Goal: Communication & Community: Connect with others

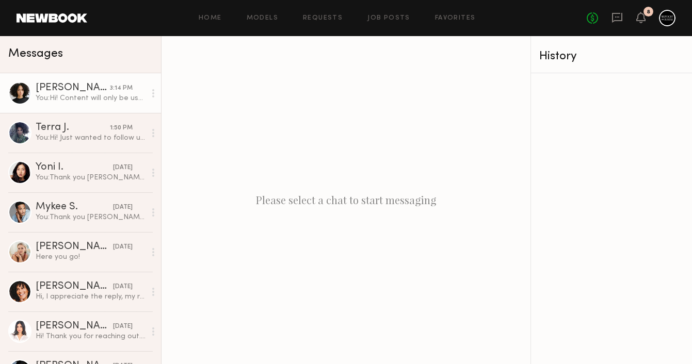
click at [100, 89] on div "[PERSON_NAME]" at bounding box center [73, 88] width 74 height 10
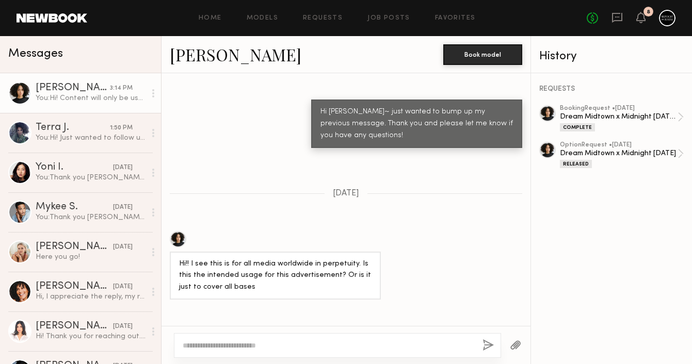
scroll to position [795, 0]
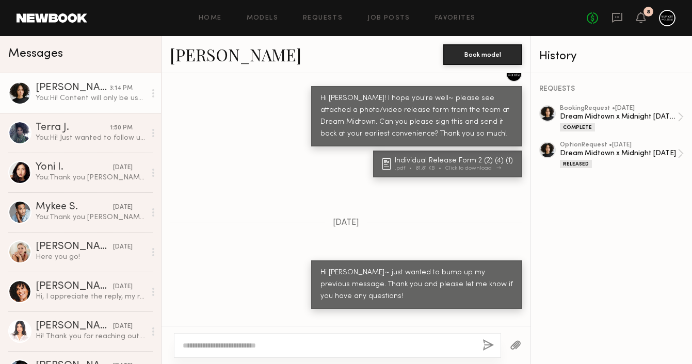
click at [447, 157] on div "Individual Release Form 2 (2) (4) (1)" at bounding box center [455, 160] width 121 height 7
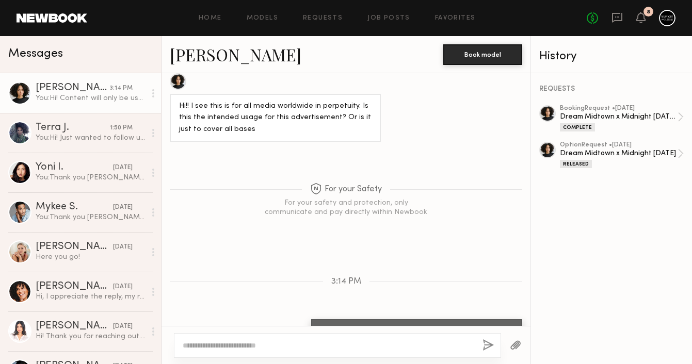
scroll to position [992, 0]
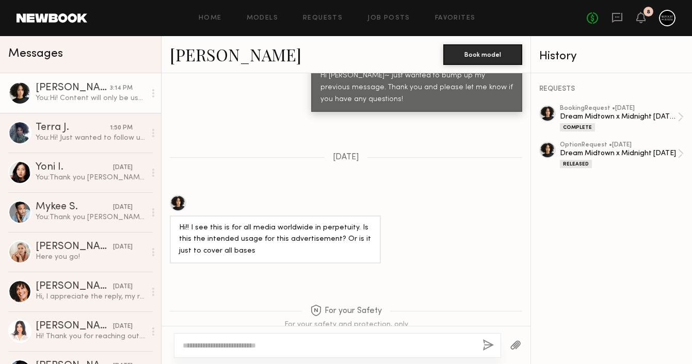
click at [229, 50] on link "[PERSON_NAME]" at bounding box center [236, 54] width 132 height 22
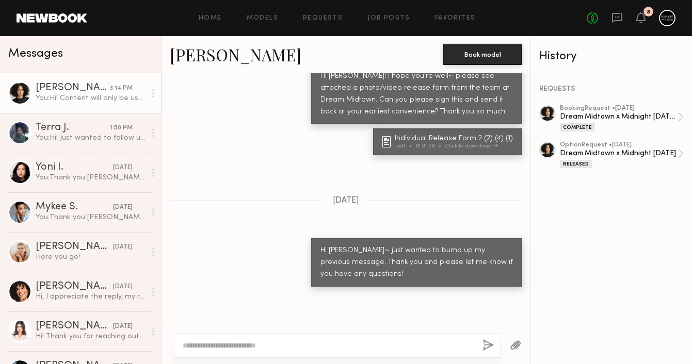
scroll to position [804, 0]
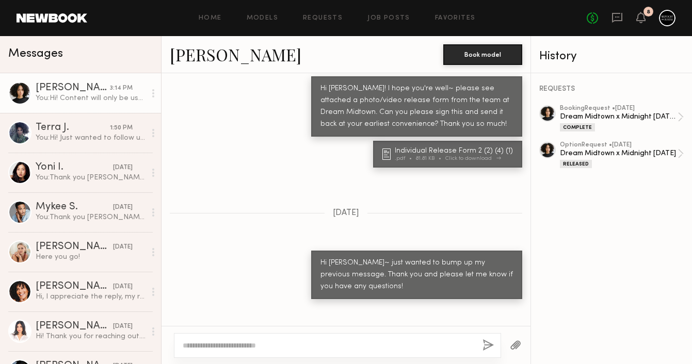
click at [408, 156] on div ".pdf" at bounding box center [405, 159] width 21 height 6
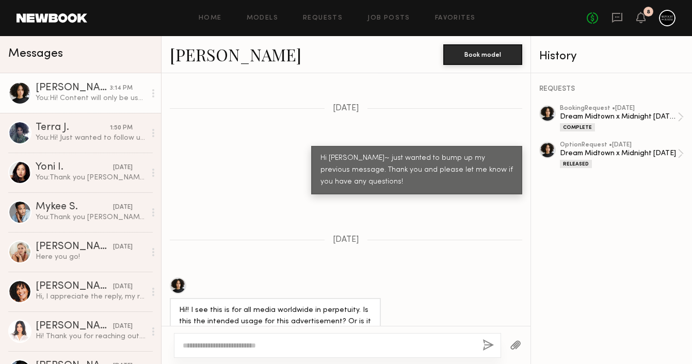
scroll to position [1137, 0]
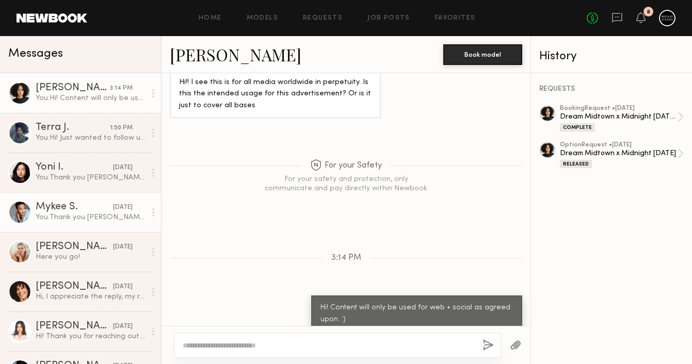
click at [113, 204] on div "[DATE]" at bounding box center [123, 208] width 20 height 10
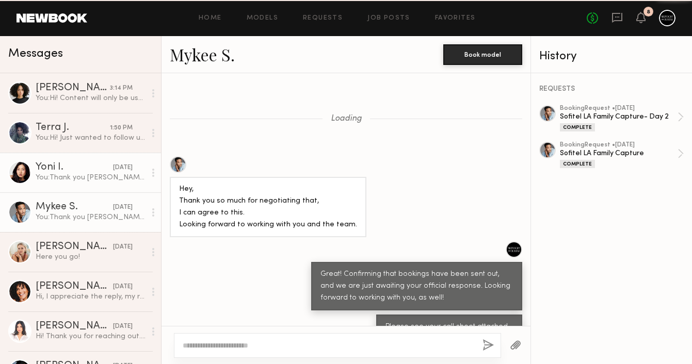
scroll to position [584, 0]
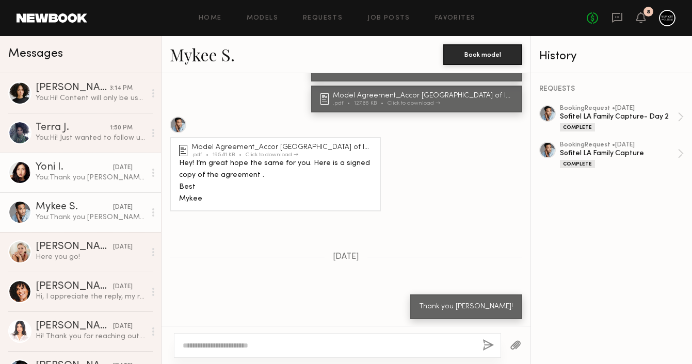
click at [92, 173] on div "You: Thank you [PERSON_NAME]!" at bounding box center [91, 178] width 110 height 10
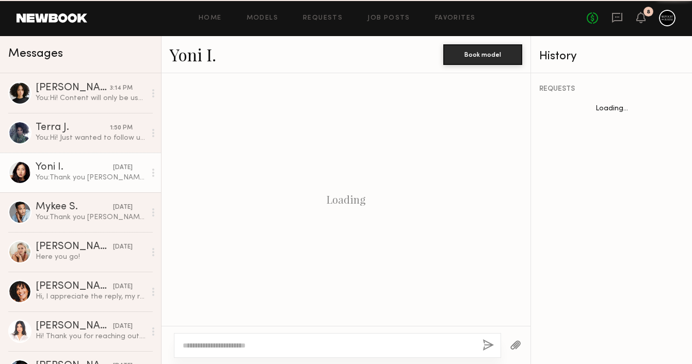
scroll to position [612, 0]
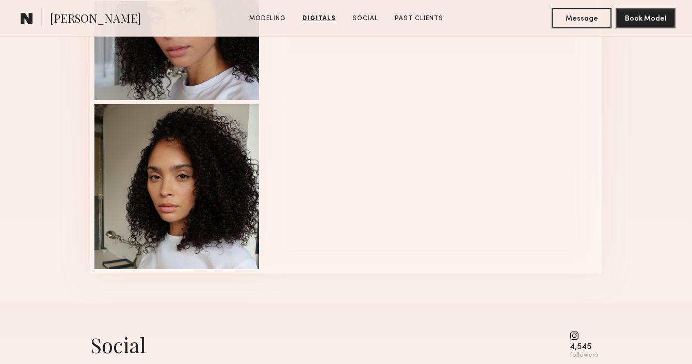
scroll to position [1379, 0]
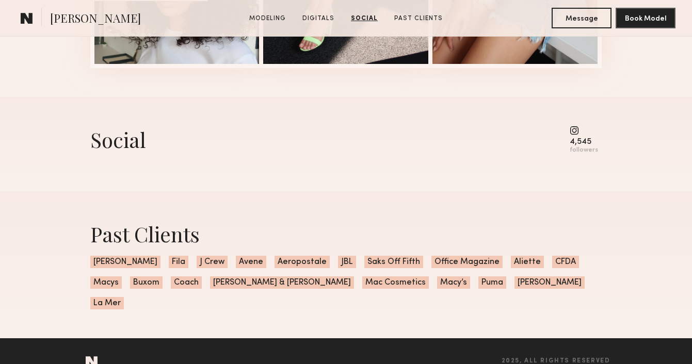
click at [577, 133] on common-icon at bounding box center [584, 130] width 28 height 9
click at [581, 150] on div "followers" at bounding box center [584, 151] width 28 height 8
click at [122, 153] on div "Social" at bounding box center [118, 140] width 56 height 28
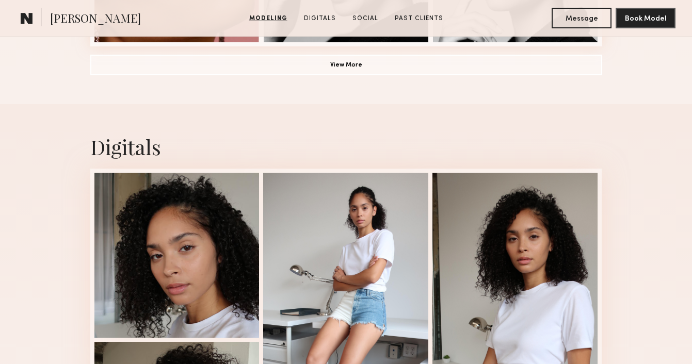
scroll to position [1218, 0]
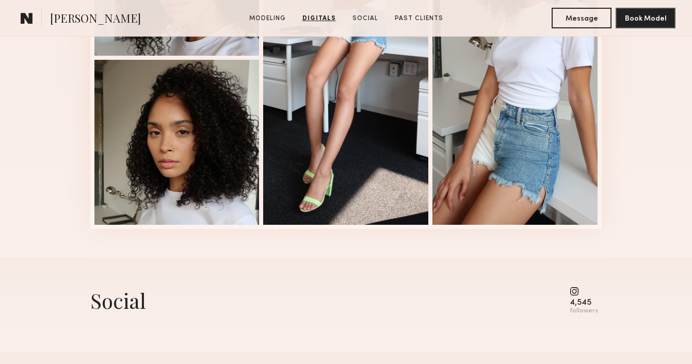
click at [106, 310] on div "Social" at bounding box center [118, 300] width 56 height 27
click at [163, 305] on div "Social 4,545 followers" at bounding box center [346, 301] width 512 height 28
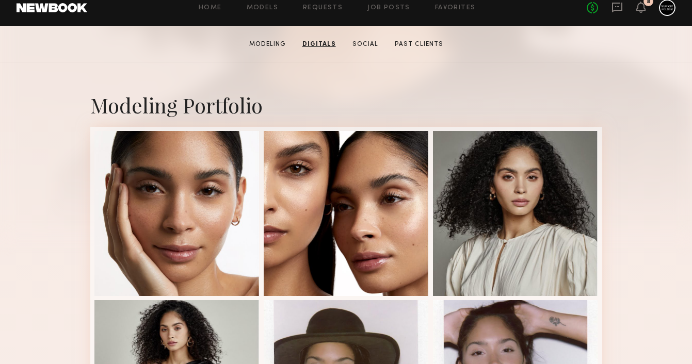
scroll to position [0, 0]
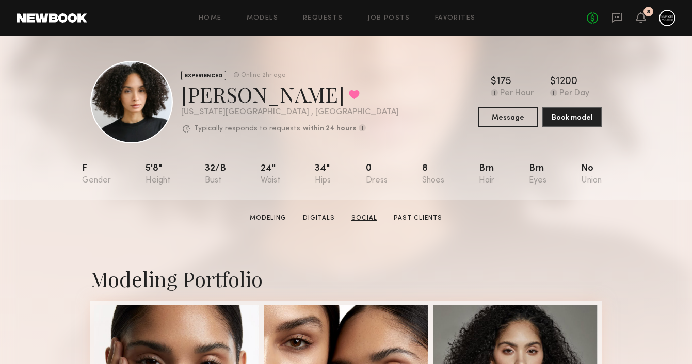
click at [364, 221] on link "Social" at bounding box center [364, 218] width 34 height 9
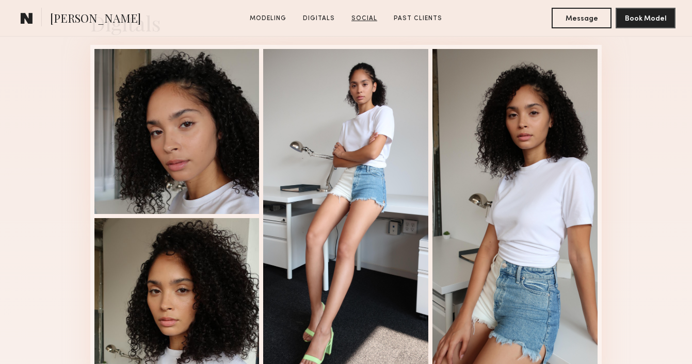
scroll to position [1413, 0]
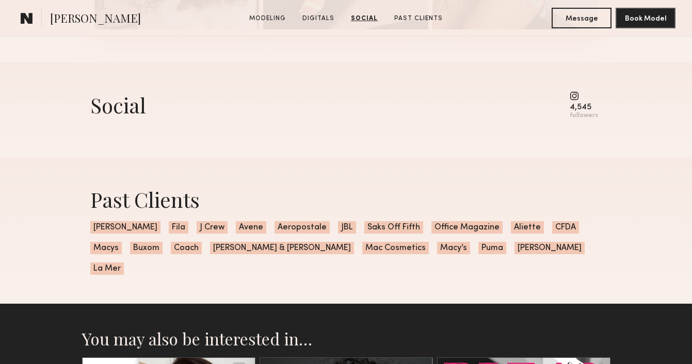
click at [368, 135] on div "Social 4,545 followers" at bounding box center [346, 109] width 512 height 94
click at [576, 96] on common-icon at bounding box center [584, 95] width 28 height 9
click at [583, 111] on div "4,545" at bounding box center [584, 108] width 28 height 8
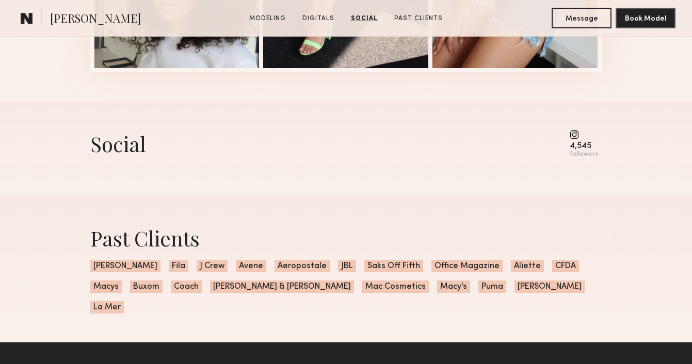
scroll to position [1357, 0]
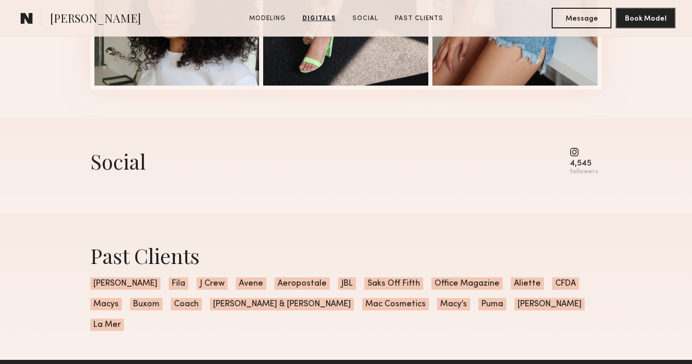
click at [115, 159] on div "Social" at bounding box center [118, 161] width 56 height 27
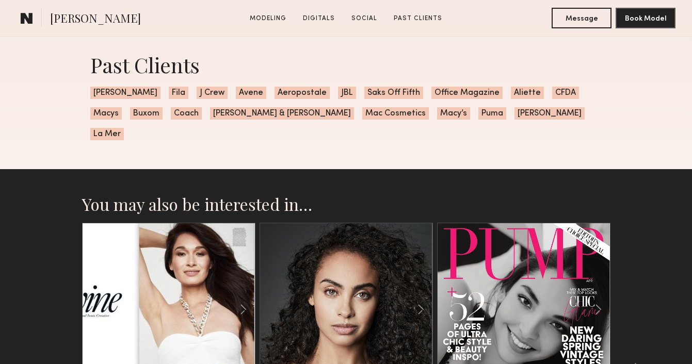
scroll to position [1291, 0]
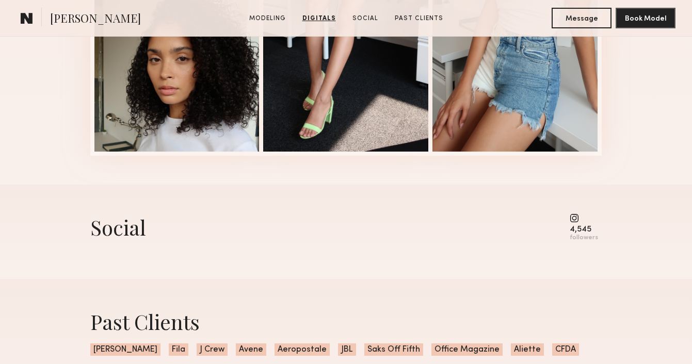
click at [298, 243] on div "Social 4,545 followers" at bounding box center [346, 232] width 512 height 94
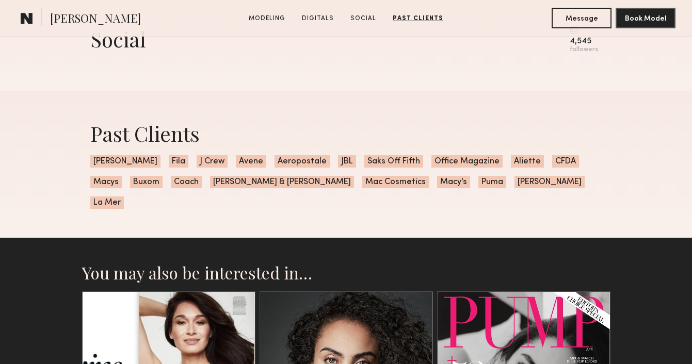
scroll to position [1470, 0]
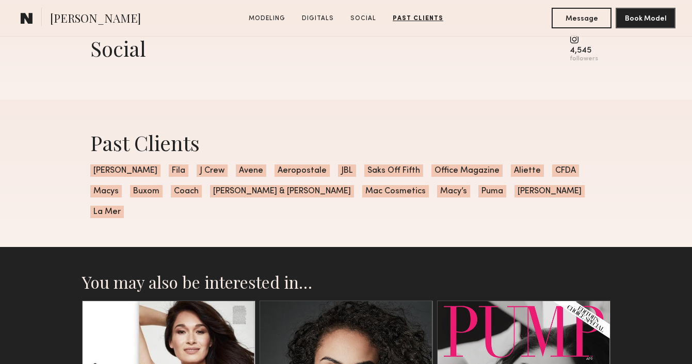
click at [577, 43] on common-icon at bounding box center [584, 39] width 28 height 9
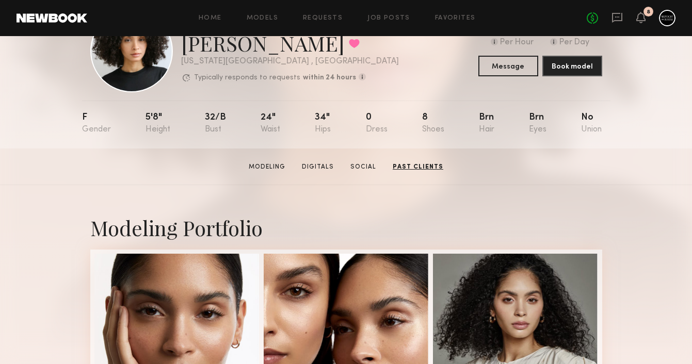
scroll to position [0, 0]
